Goal: Check status: Check status

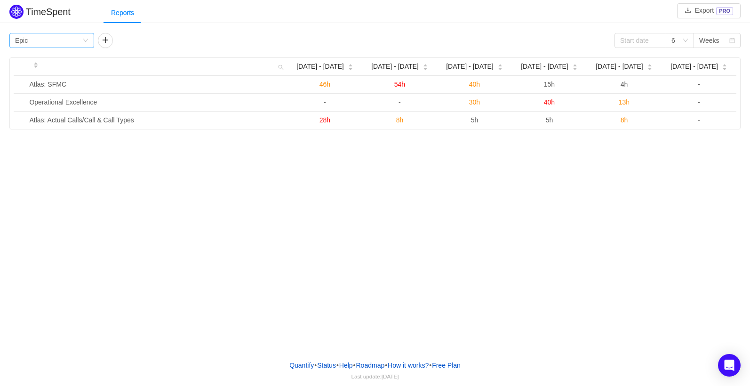
click at [71, 41] on div "Group by Epic" at bounding box center [48, 40] width 67 height 14
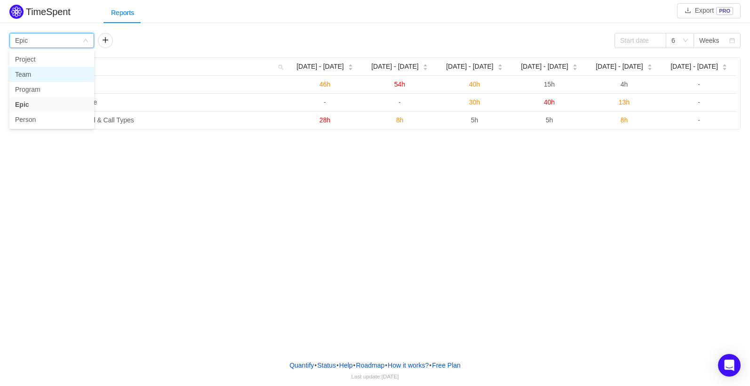
click at [51, 75] on li "Team" at bounding box center [51, 74] width 85 height 15
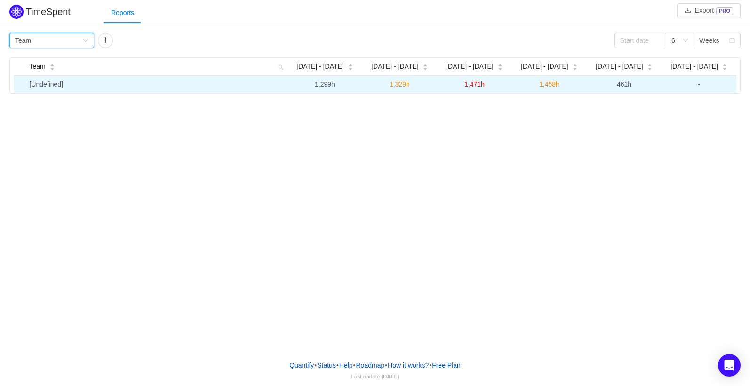
click at [626, 85] on span "461h" at bounding box center [624, 84] width 15 height 8
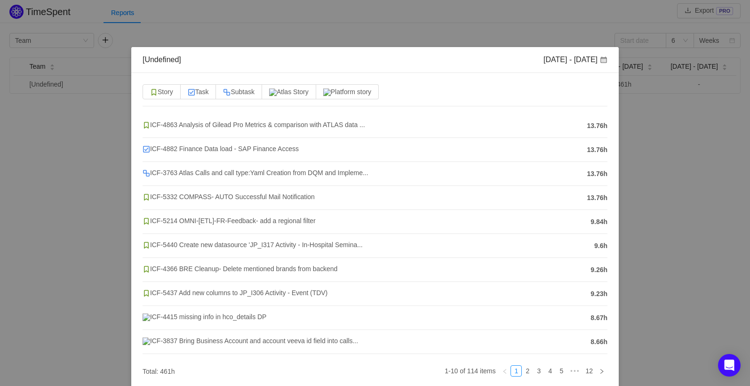
click at [663, 165] on div "[Undefined] [DATE] - [DATE] Story Task Subtask Atlas Story Platform story ICF-4…" at bounding box center [375, 193] width 750 height 386
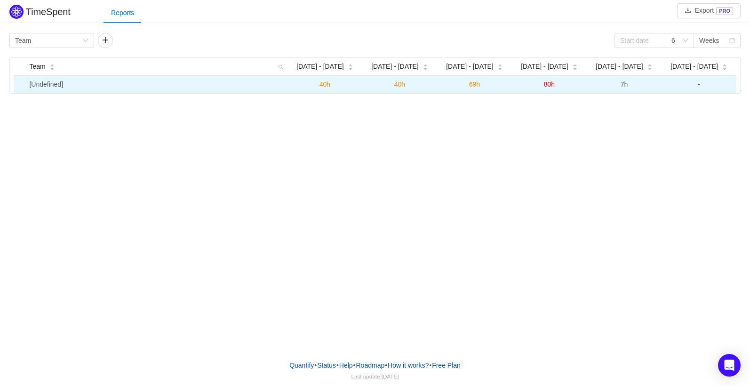
click at [625, 82] on span "7h" at bounding box center [624, 84] width 8 height 8
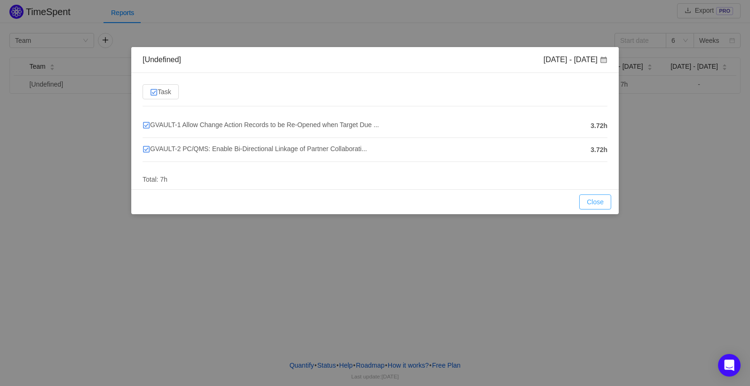
click at [594, 201] on button "Close" at bounding box center [595, 201] width 32 height 15
